Goal: Task Accomplishment & Management: Manage account settings

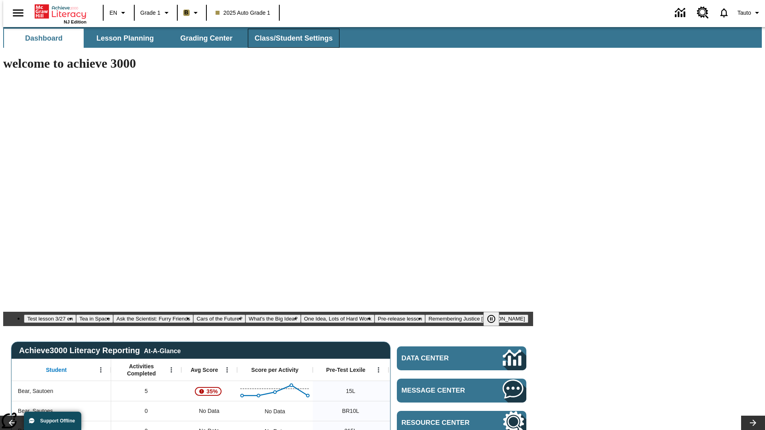
click at [289, 38] on span "Class/Student Settings" at bounding box center [293, 38] width 78 height 9
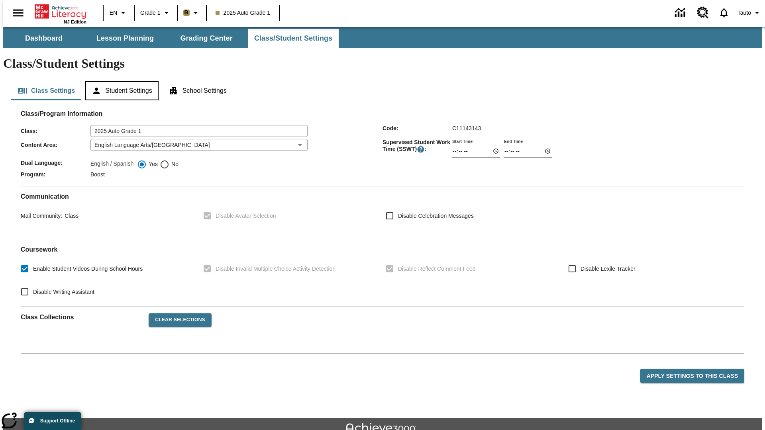
click at [120, 81] on button "Student Settings" at bounding box center [121, 90] width 73 height 19
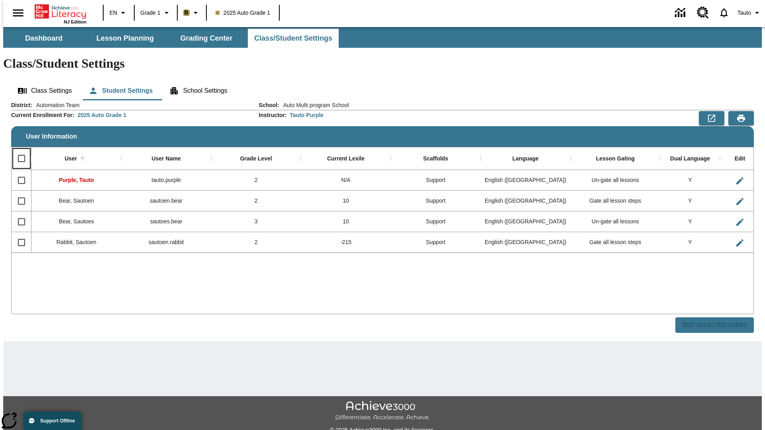
click at [18, 150] on input "Select all rows" at bounding box center [21, 158] width 17 height 17
checkbox input "true"
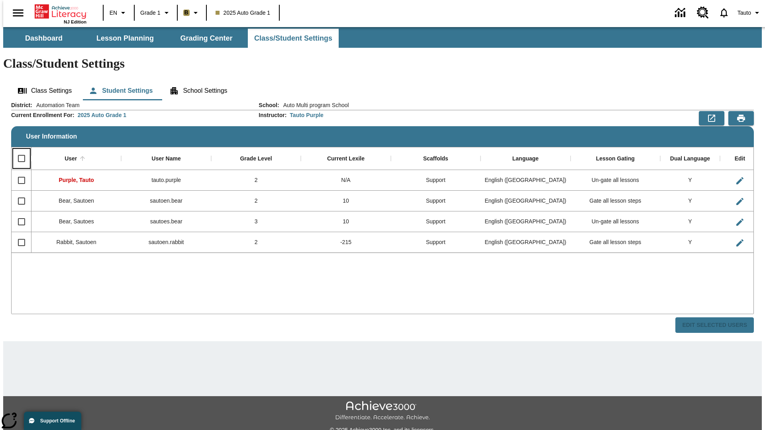
checkbox input "true"
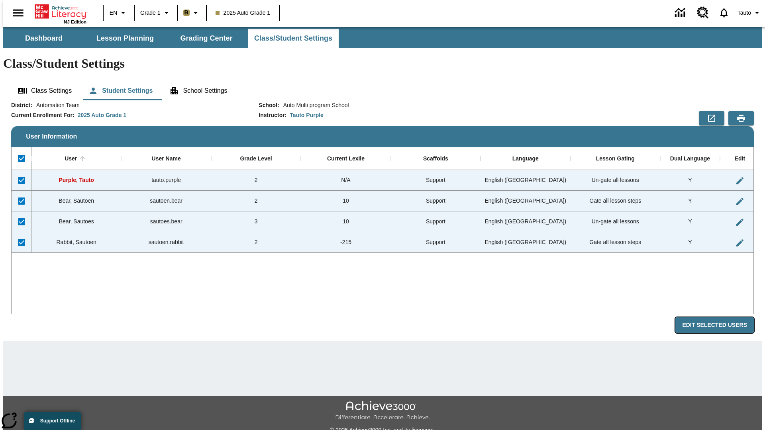
click at [720, 317] on button "Edit Selected Users" at bounding box center [714, 325] width 78 height 16
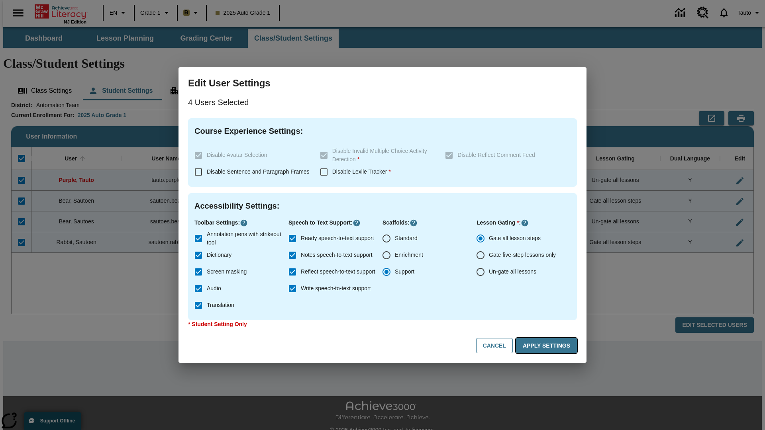
click at [548, 346] on button "Apply Settings" at bounding box center [546, 346] width 61 height 16
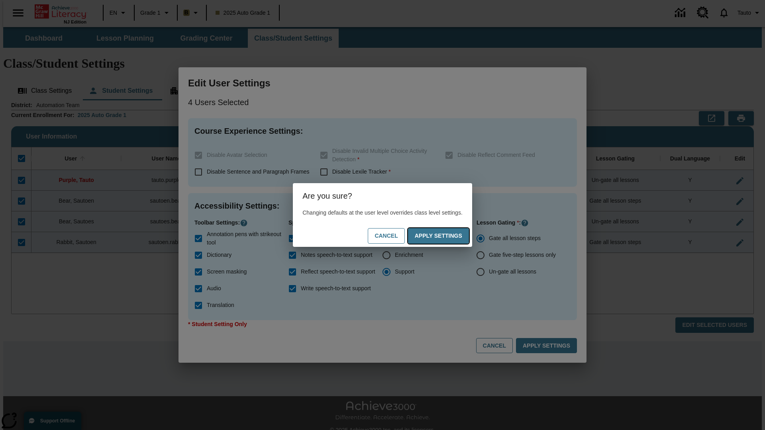
click at [446, 236] on button "Apply Settings" at bounding box center [438, 236] width 61 height 16
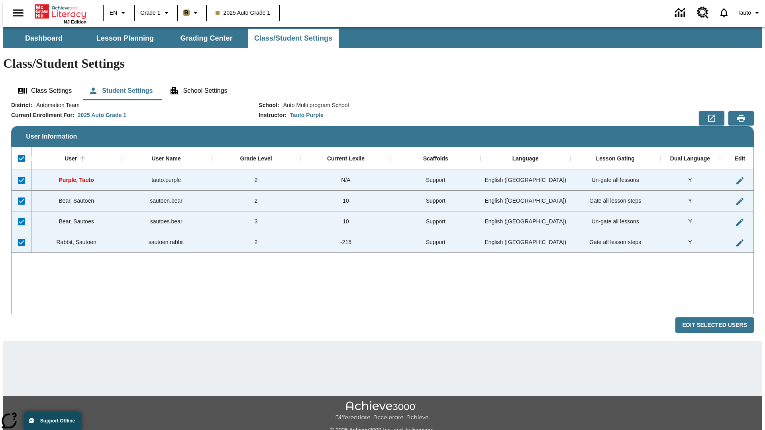
checkbox input "false"
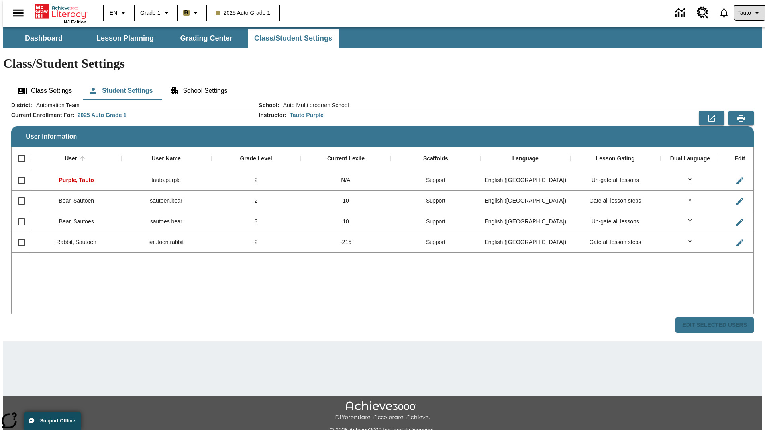
click at [745, 13] on span "Tauto" at bounding box center [744, 13] width 14 height 8
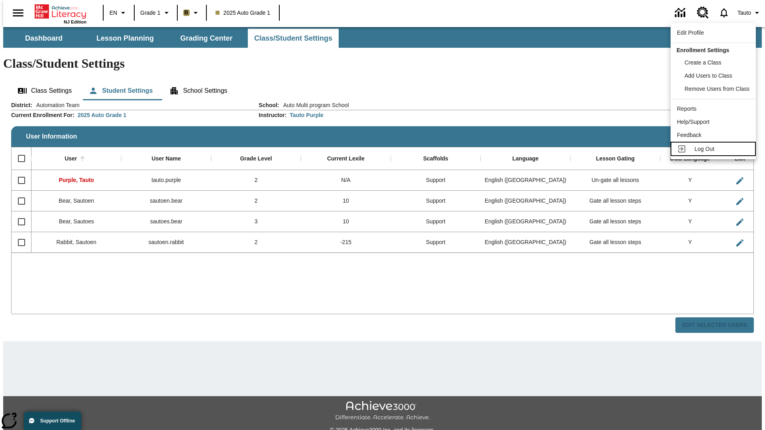
click at [714, 149] on span "Log Out" at bounding box center [704, 149] width 20 height 6
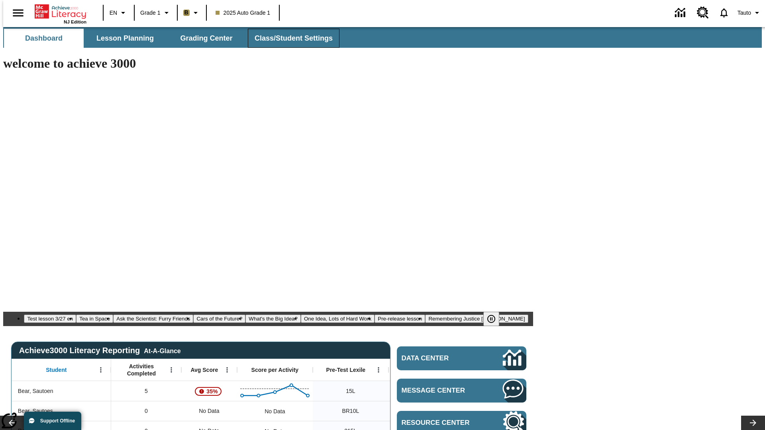
click at [289, 38] on span "Class/Student Settings" at bounding box center [293, 38] width 78 height 9
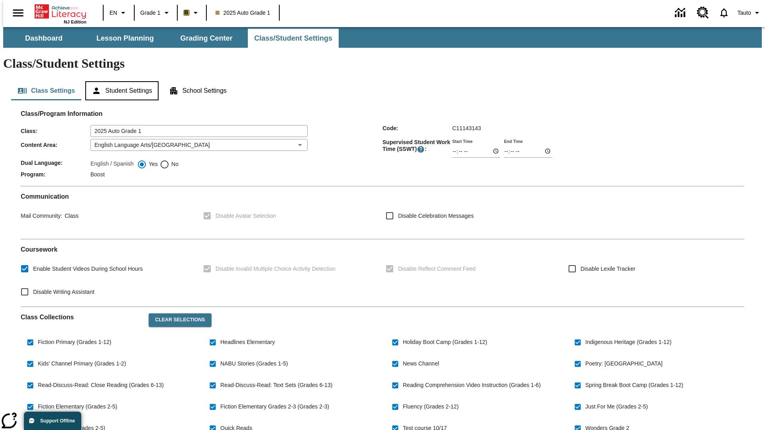
click at [120, 81] on button "Student Settings" at bounding box center [121, 90] width 73 height 19
